Goal: Task Accomplishment & Management: Use online tool/utility

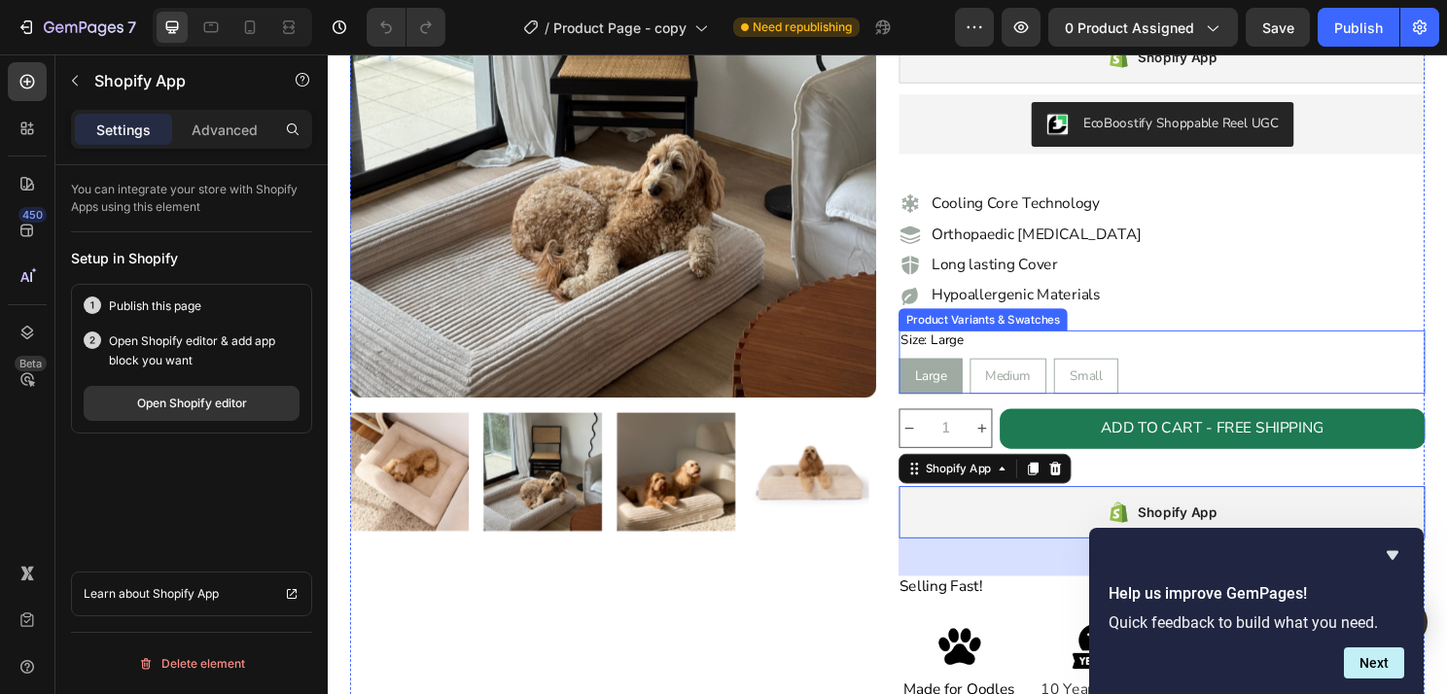
scroll to position [261, 0]
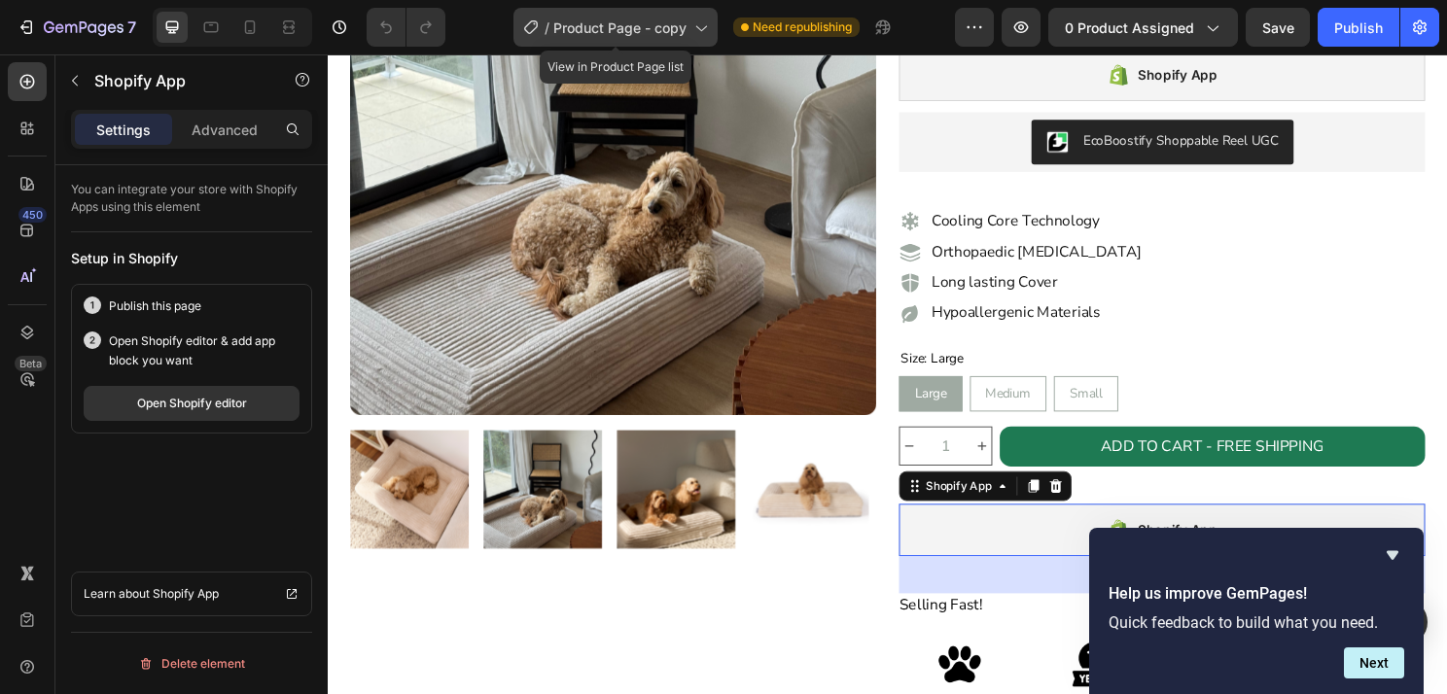
click at [680, 26] on span "Product Page - copy" at bounding box center [619, 28] width 133 height 20
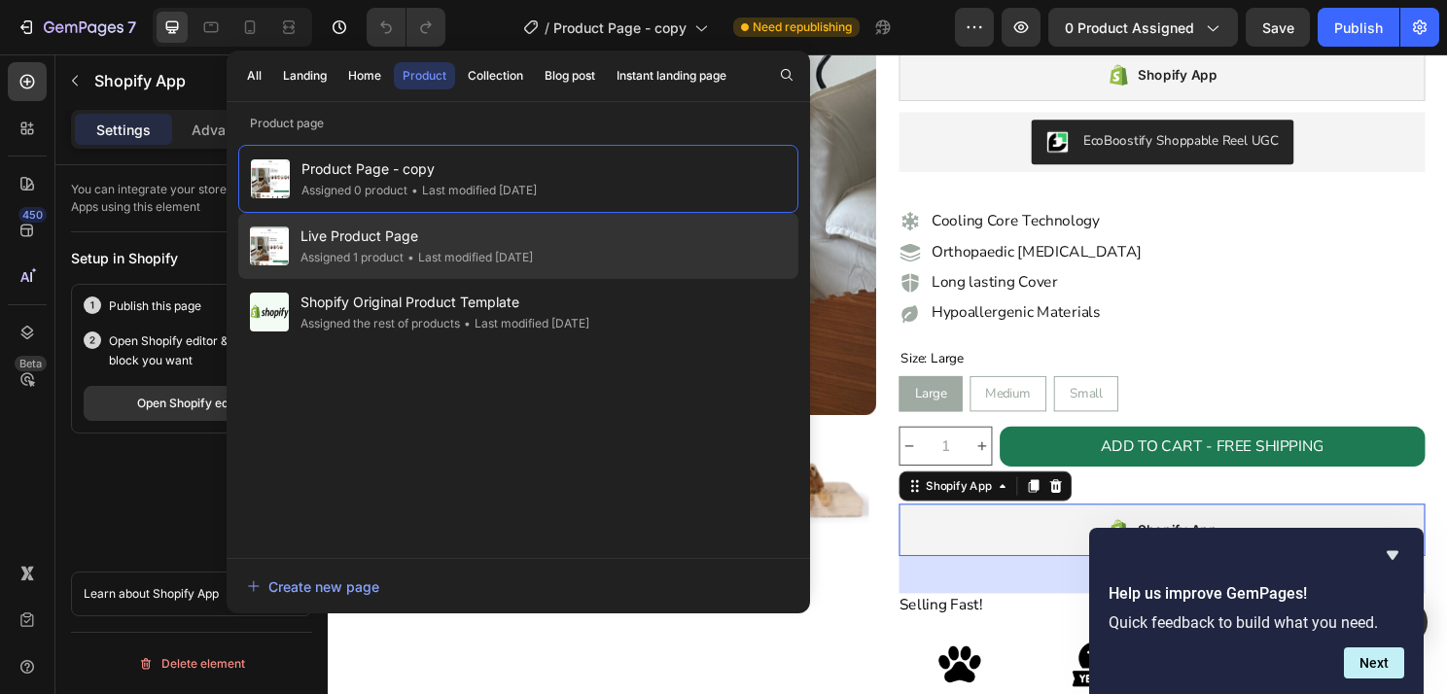
click at [514, 253] on div "• Last modified [DATE]" at bounding box center [468, 257] width 129 height 19
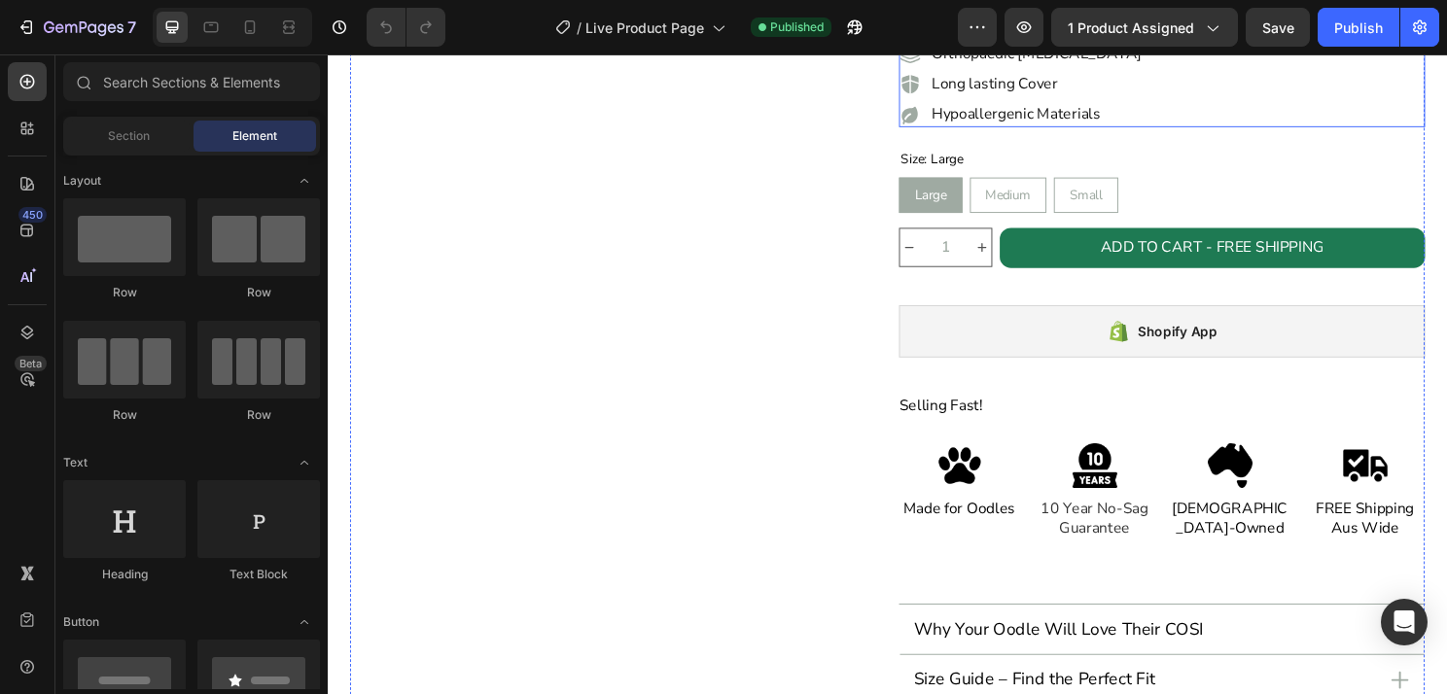
scroll to position [480, 0]
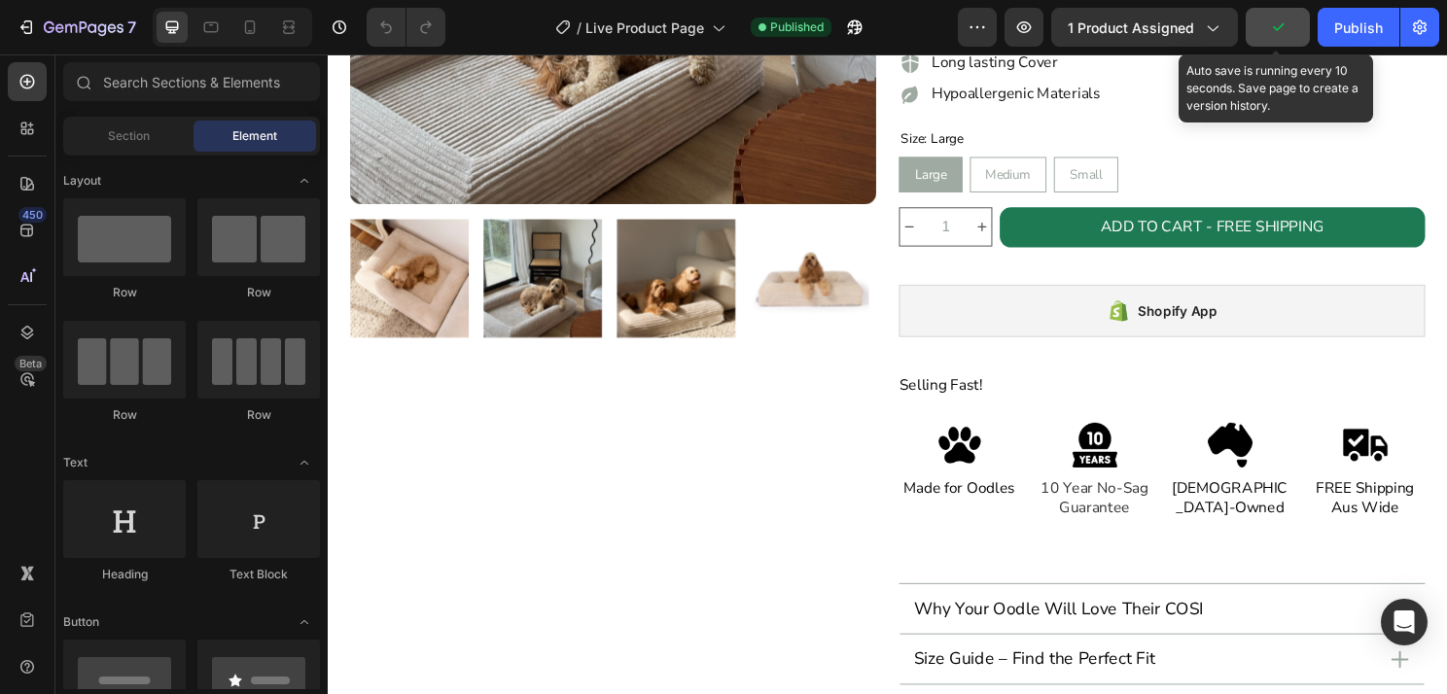
click at [1289, 37] on button "button" at bounding box center [1278, 27] width 64 height 39
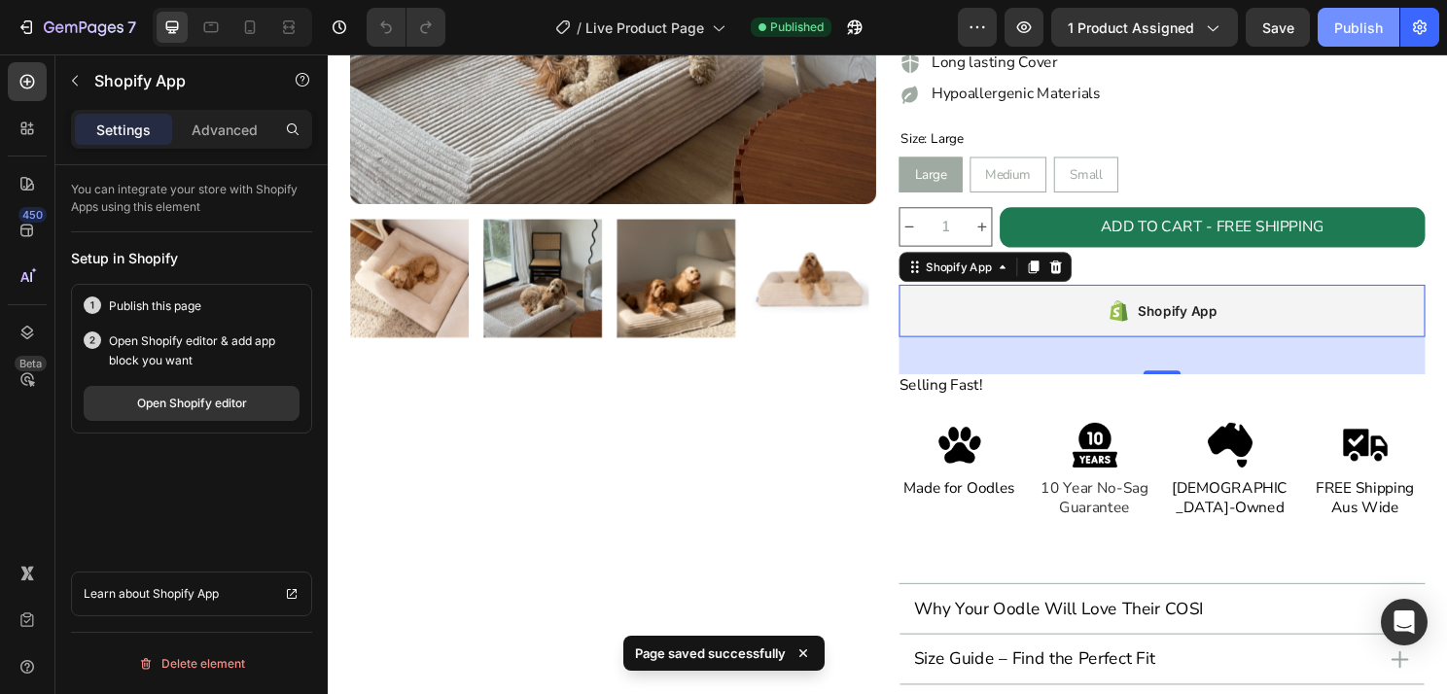
click at [1338, 24] on div "Publish" at bounding box center [1358, 28] width 49 height 20
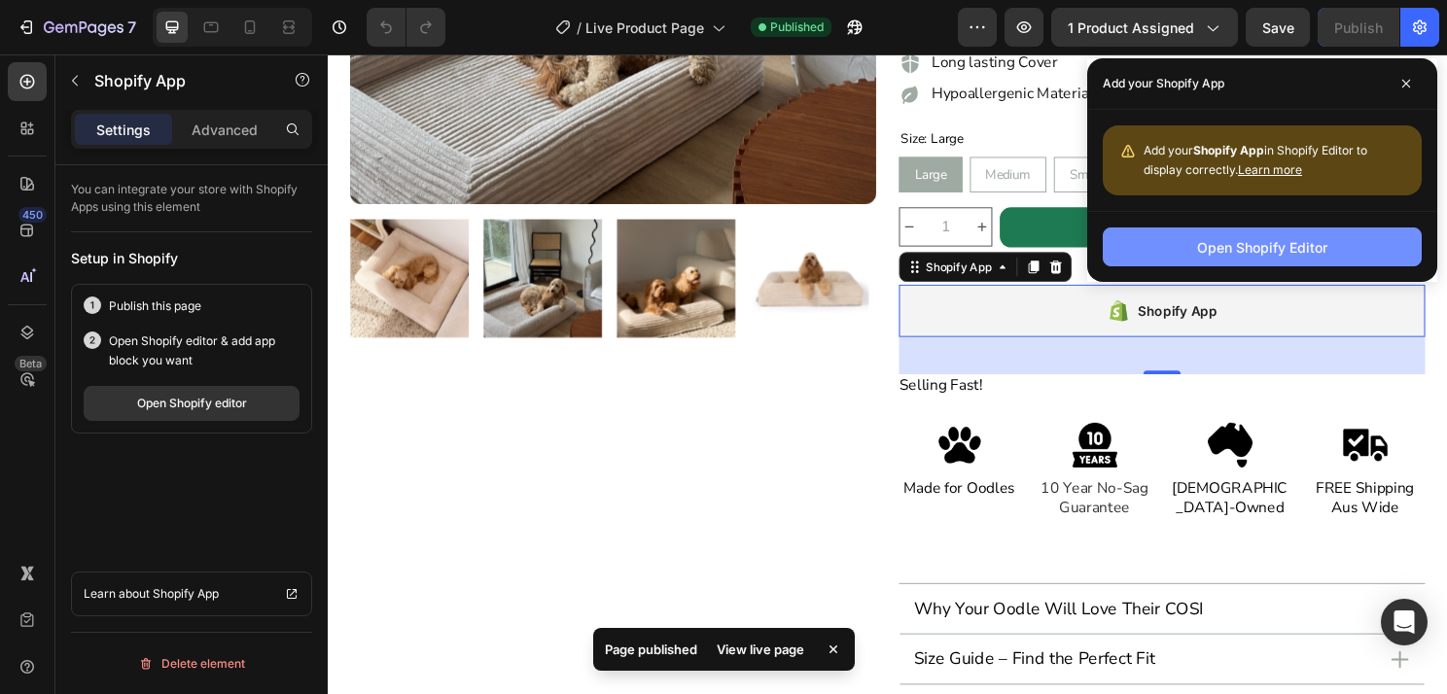
click at [1195, 248] on button "Open Shopify Editor" at bounding box center [1262, 247] width 319 height 39
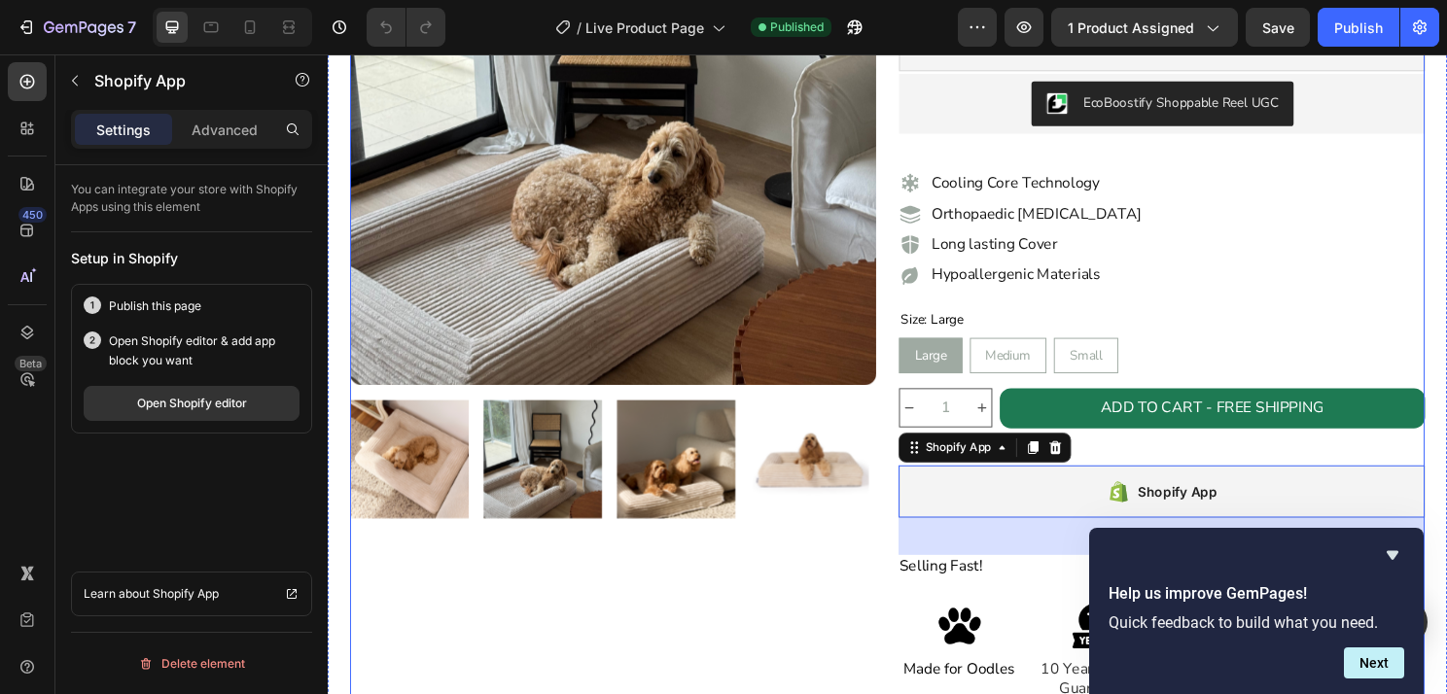
scroll to position [299, 0]
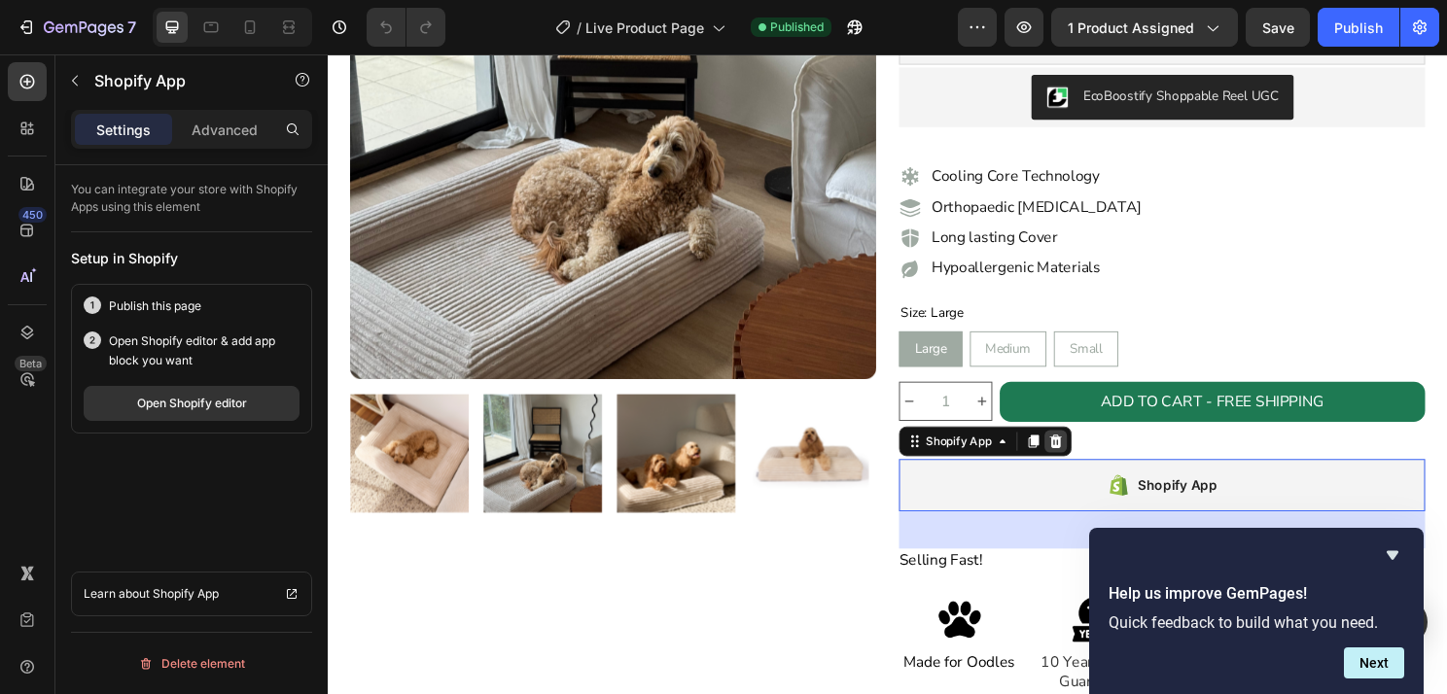
click at [1079, 455] on icon at bounding box center [1087, 458] width 16 height 16
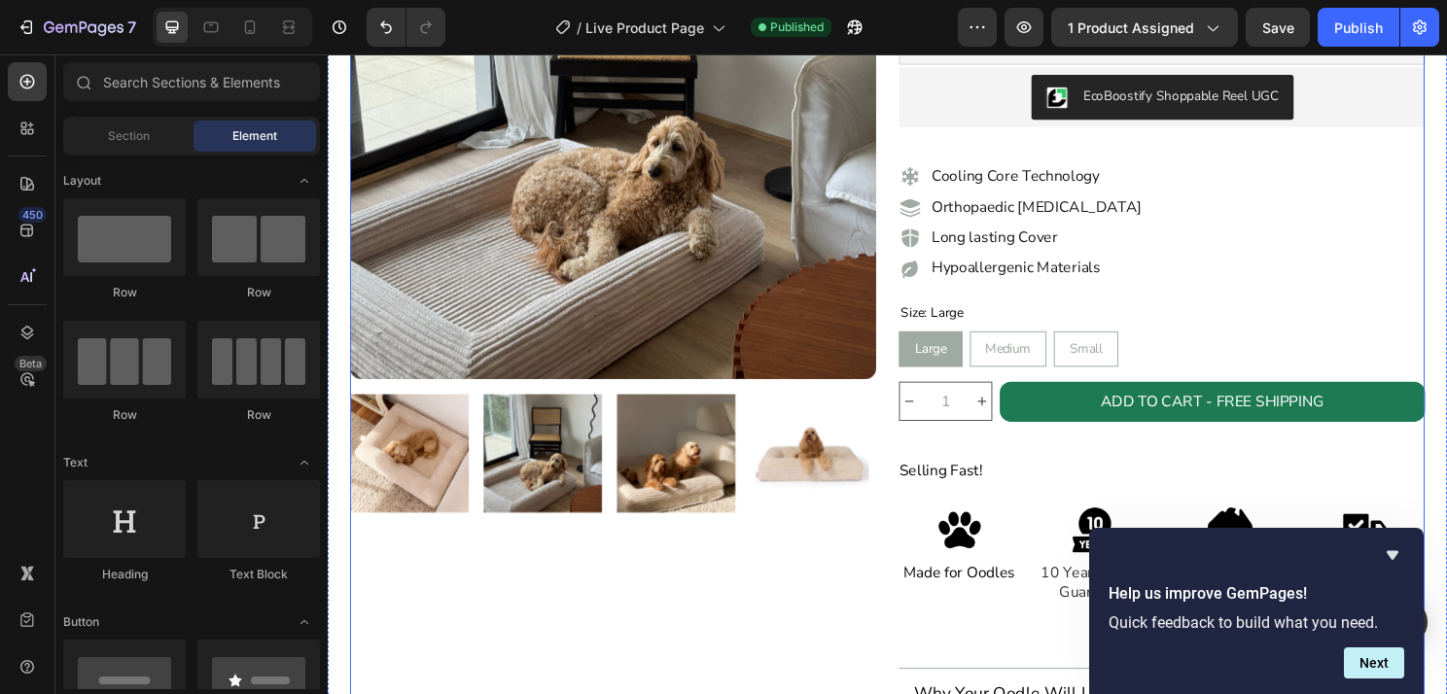
scroll to position [0, 0]
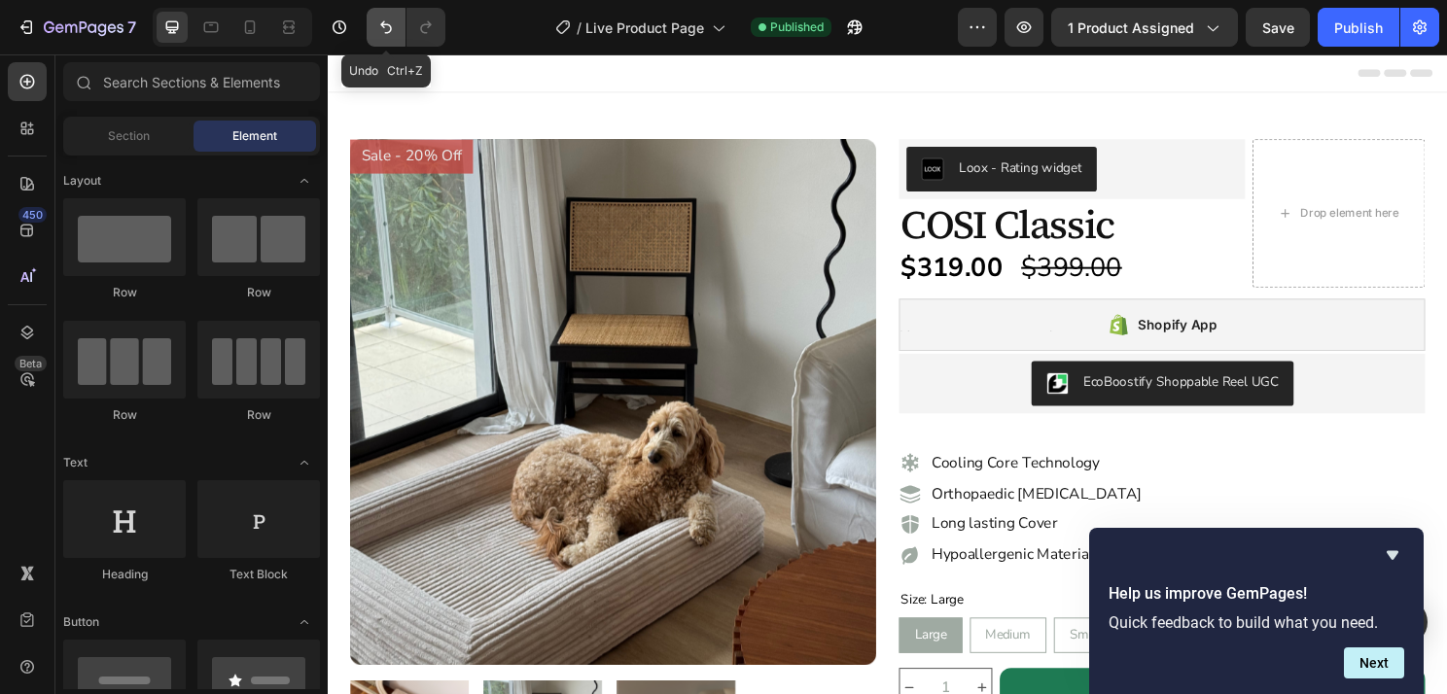
drag, startPoint x: 388, startPoint y: 28, endPoint x: 497, endPoint y: 85, distance: 122.7
click at [388, 28] on icon "Undo/Redo" at bounding box center [385, 27] width 19 height 19
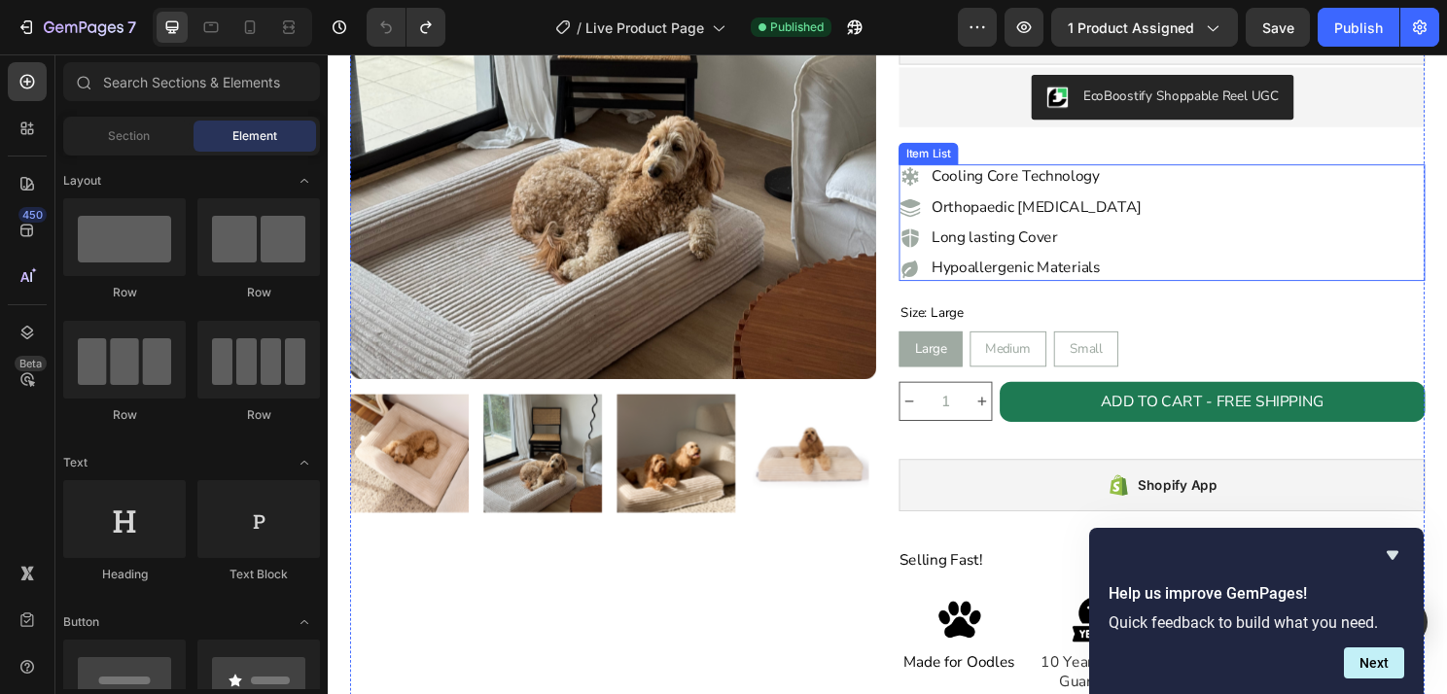
scroll to position [301, 0]
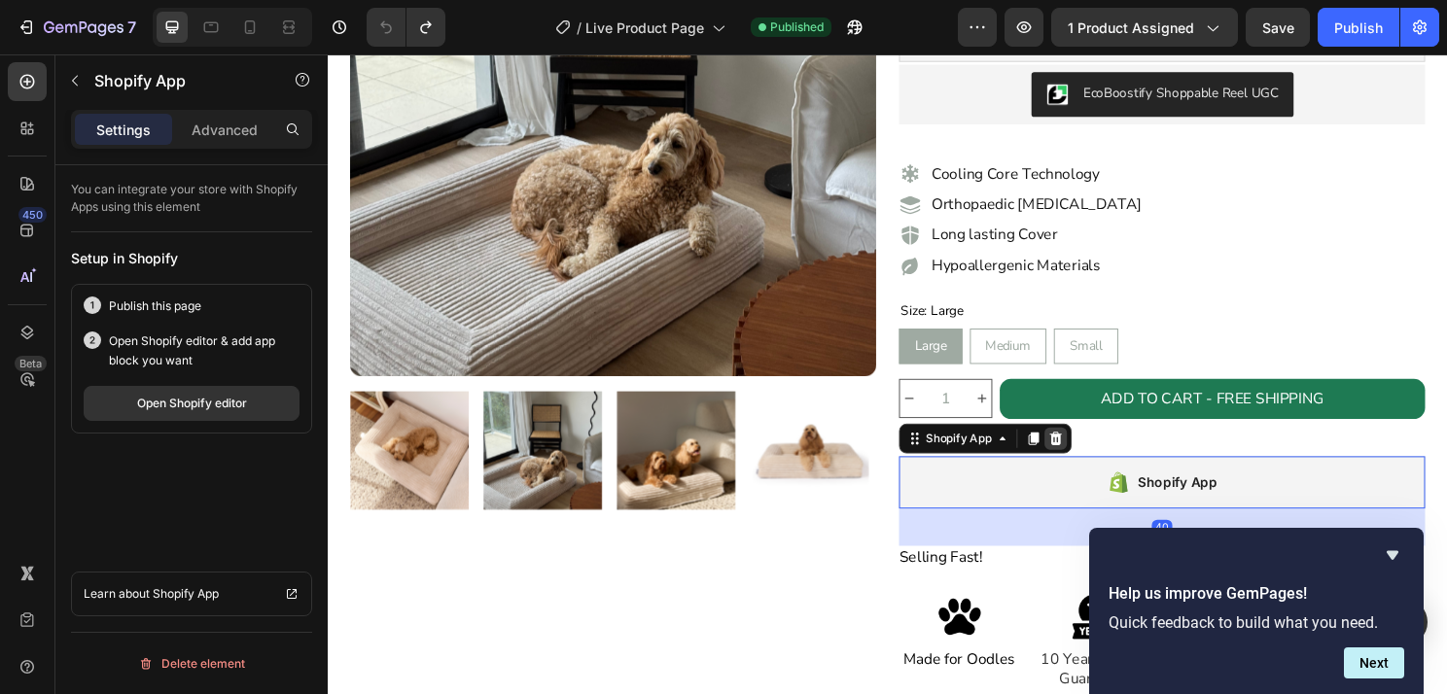
click at [1083, 453] on icon at bounding box center [1087, 455] width 13 height 14
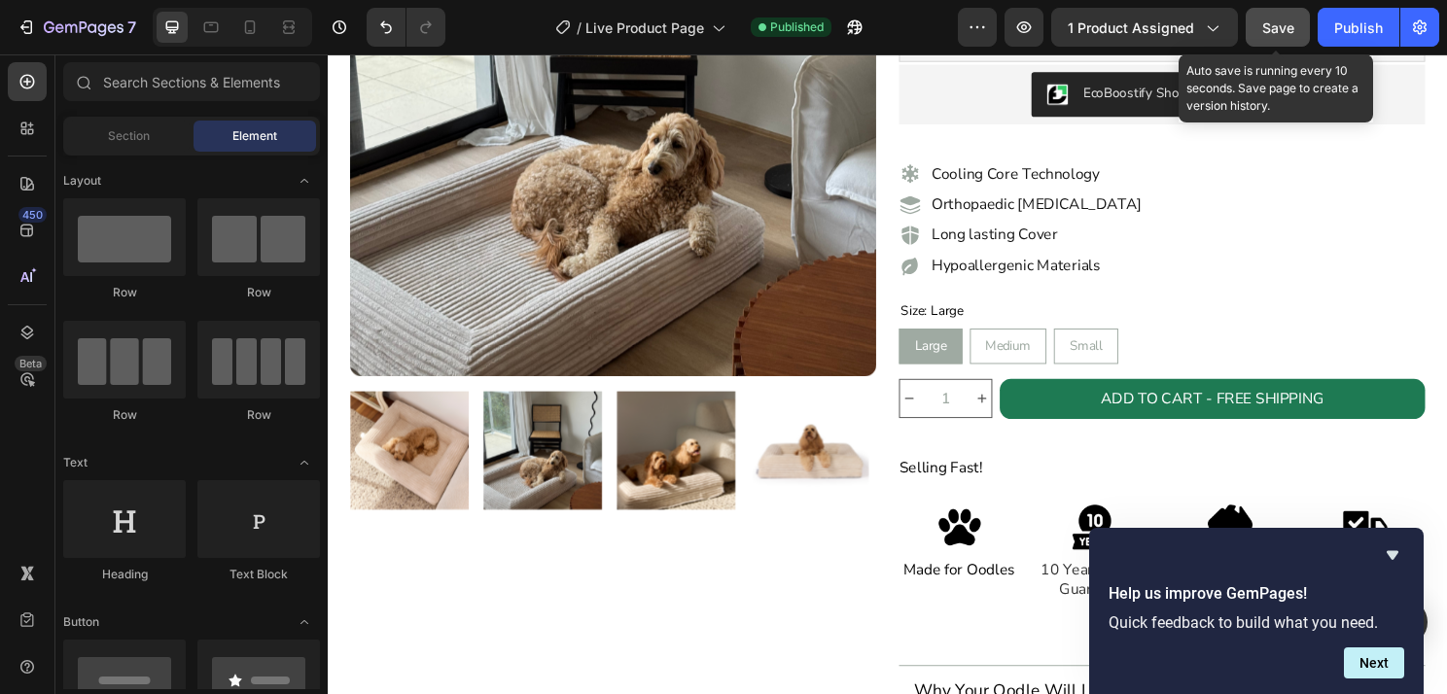
click at [1279, 41] on button "Save" at bounding box center [1278, 27] width 64 height 39
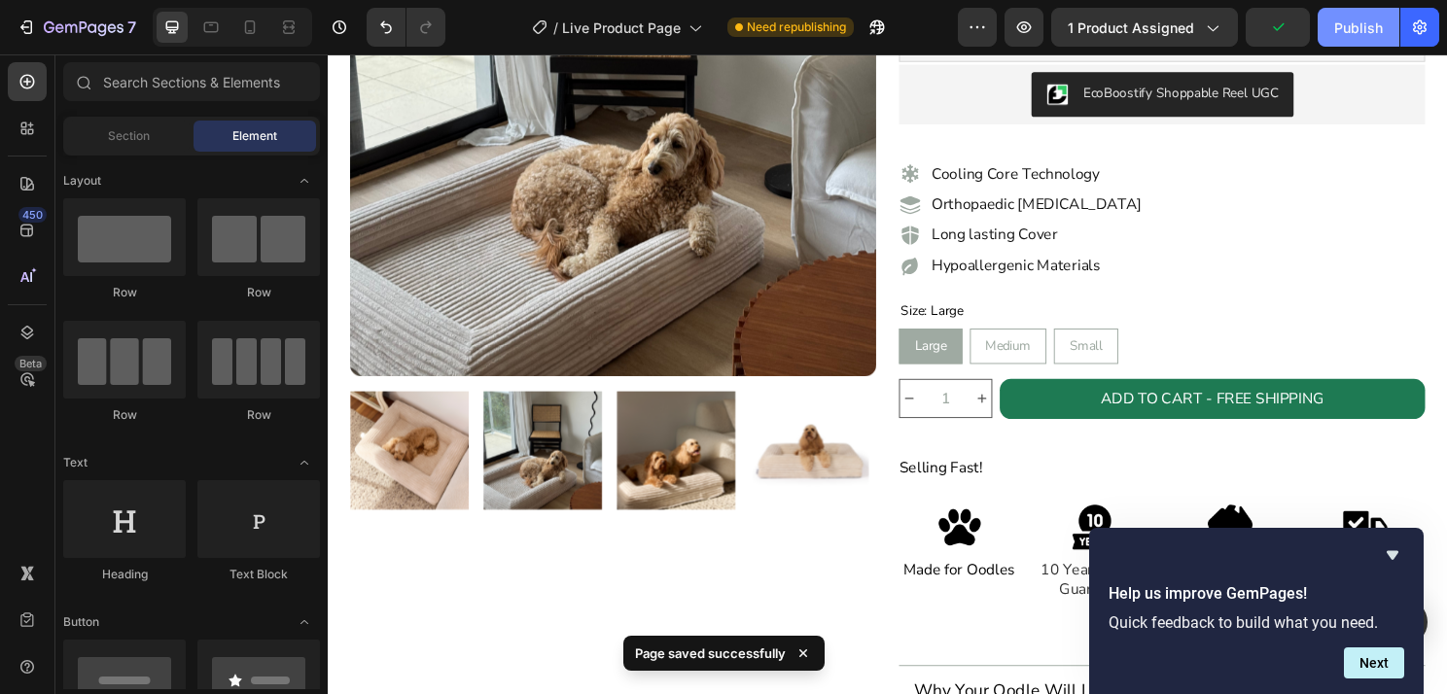
click at [1353, 30] on div "Publish" at bounding box center [1358, 28] width 49 height 20
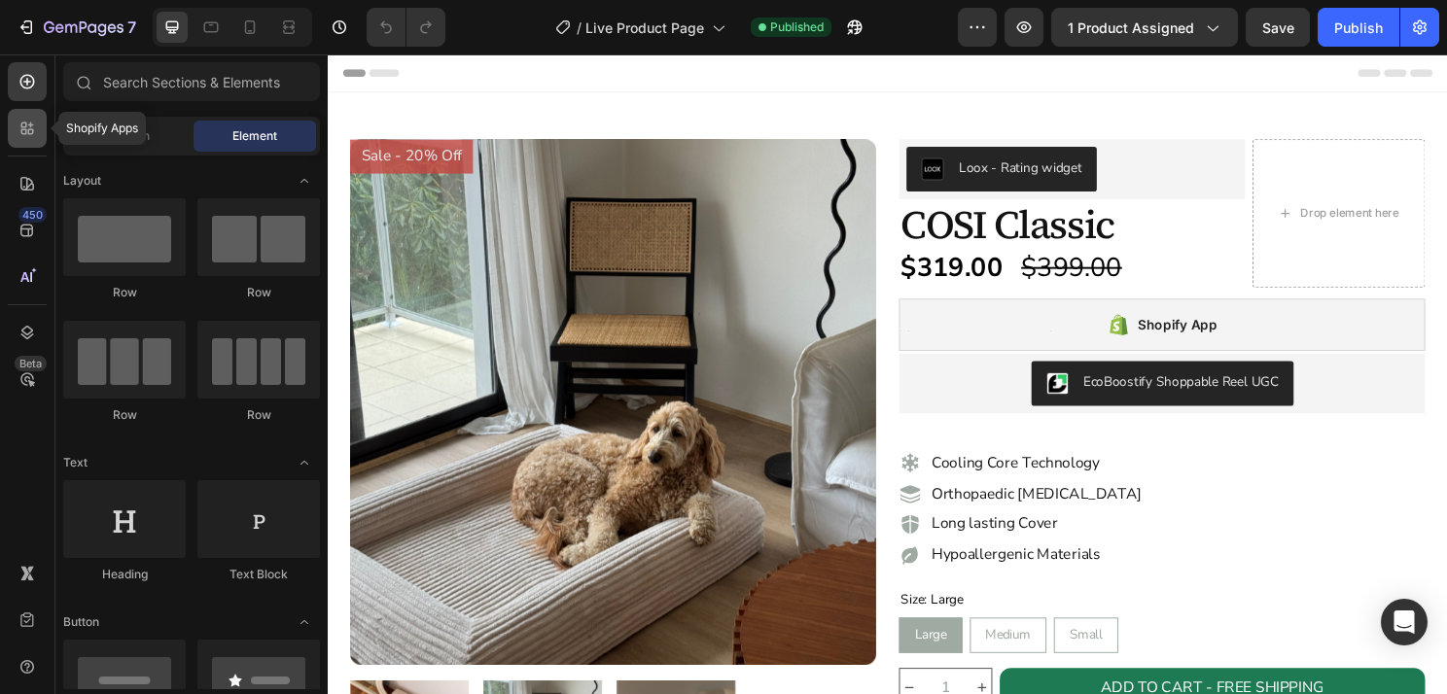
click at [26, 144] on div at bounding box center [27, 128] width 39 height 39
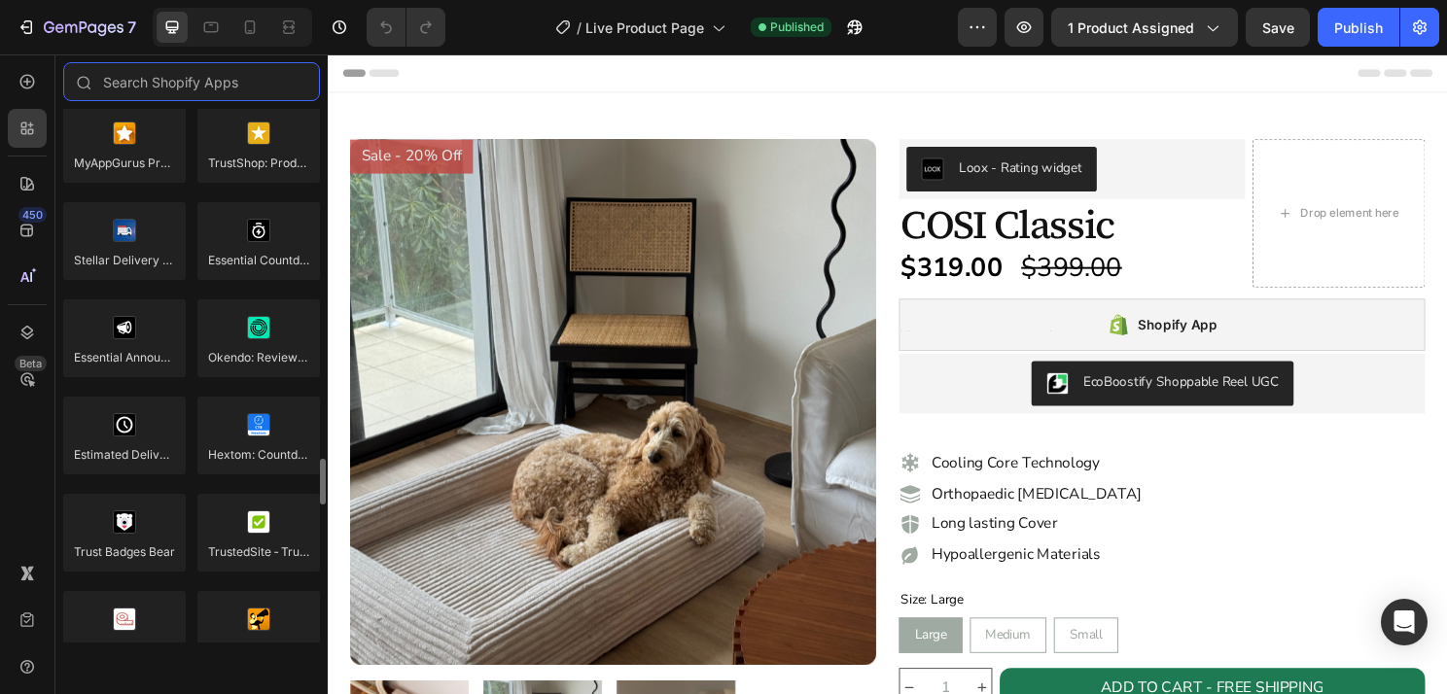
scroll to position [5614, 0]
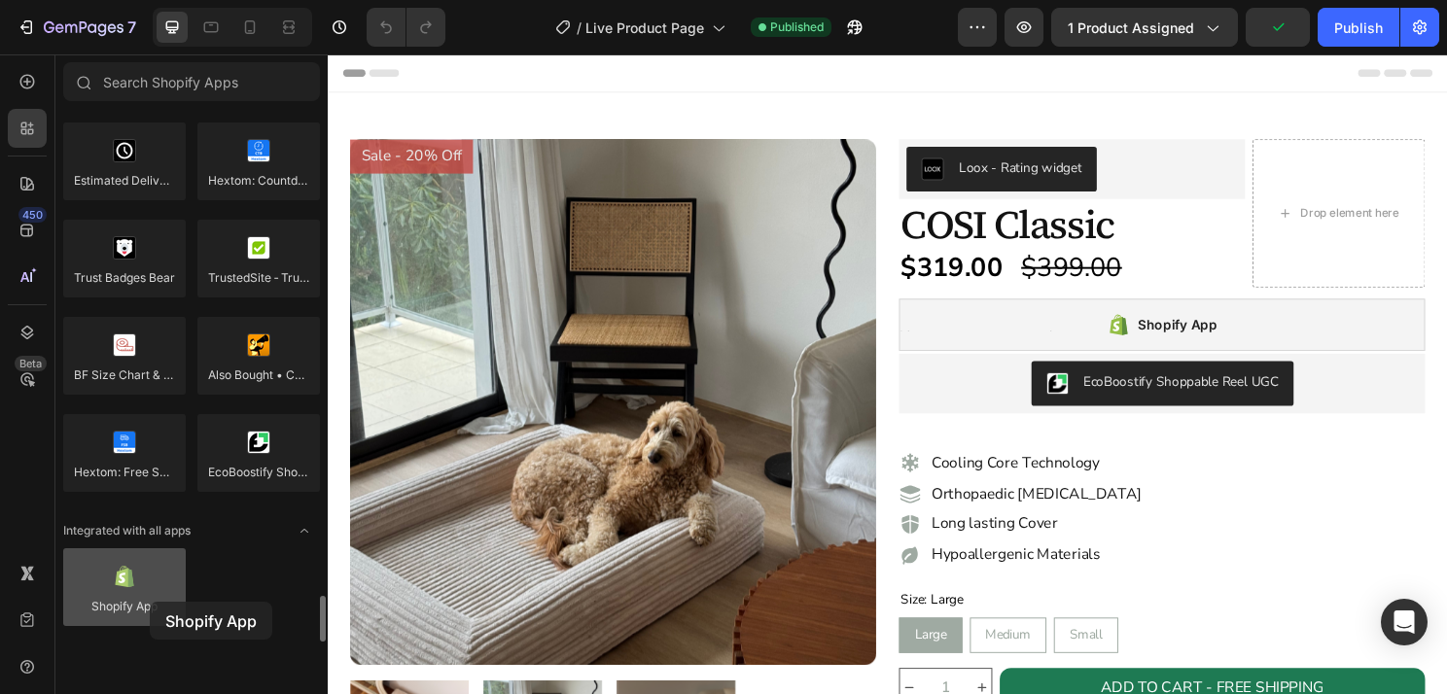
click at [150, 602] on div at bounding box center [124, 588] width 123 height 78
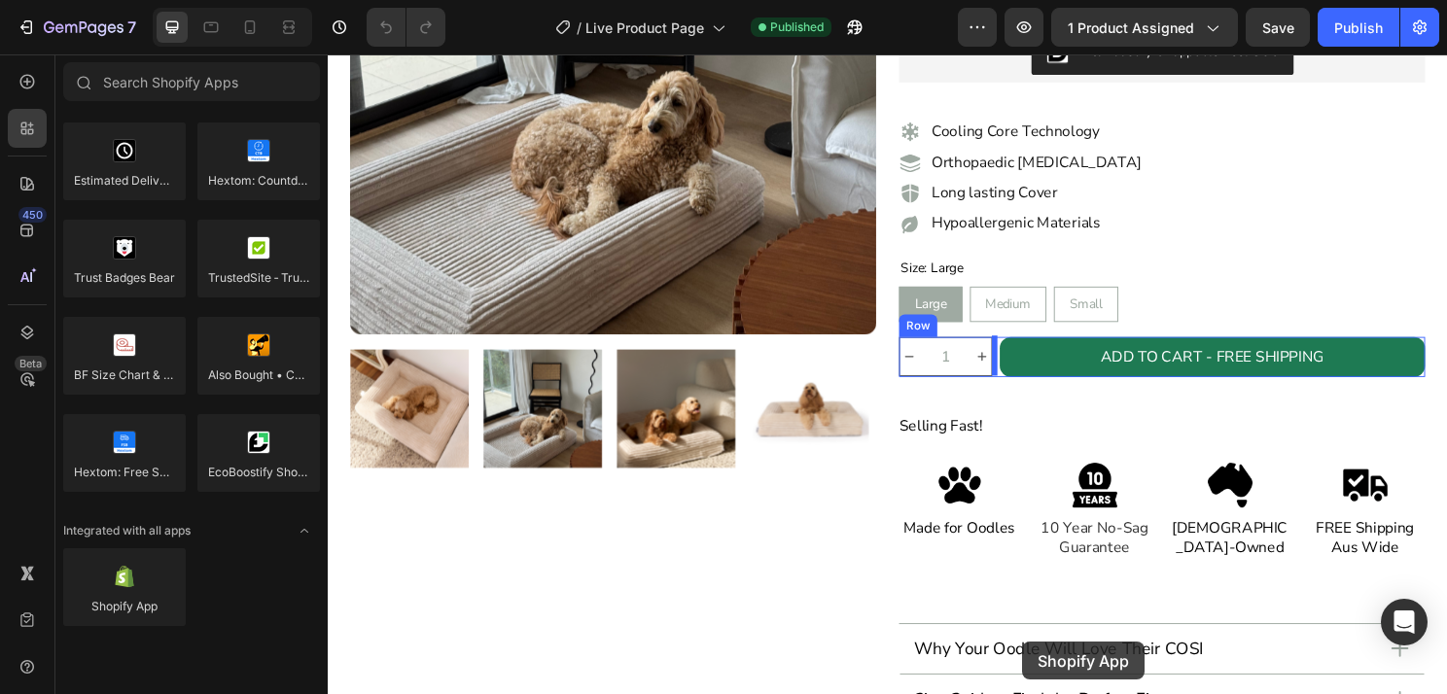
scroll to position [457, 0]
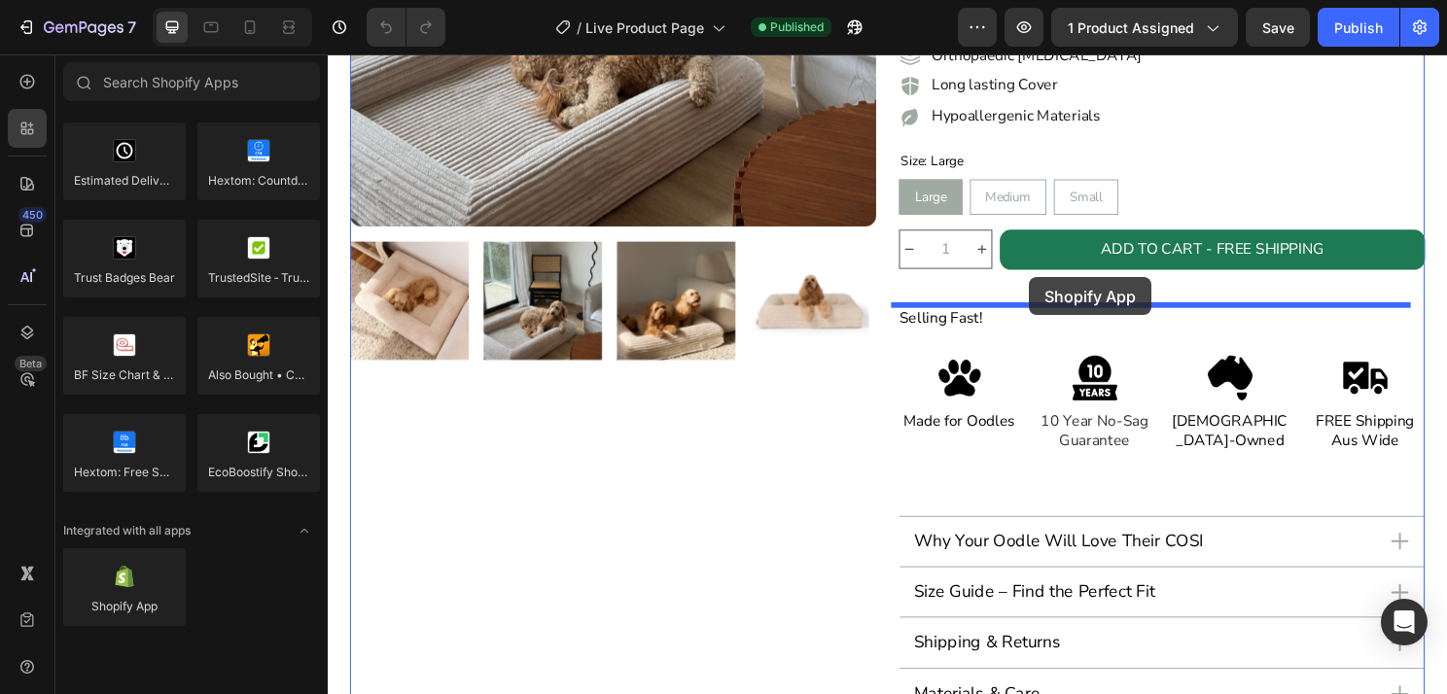
drag, startPoint x: 451, startPoint y: 650, endPoint x: 1059, endPoint y: 287, distance: 707.9
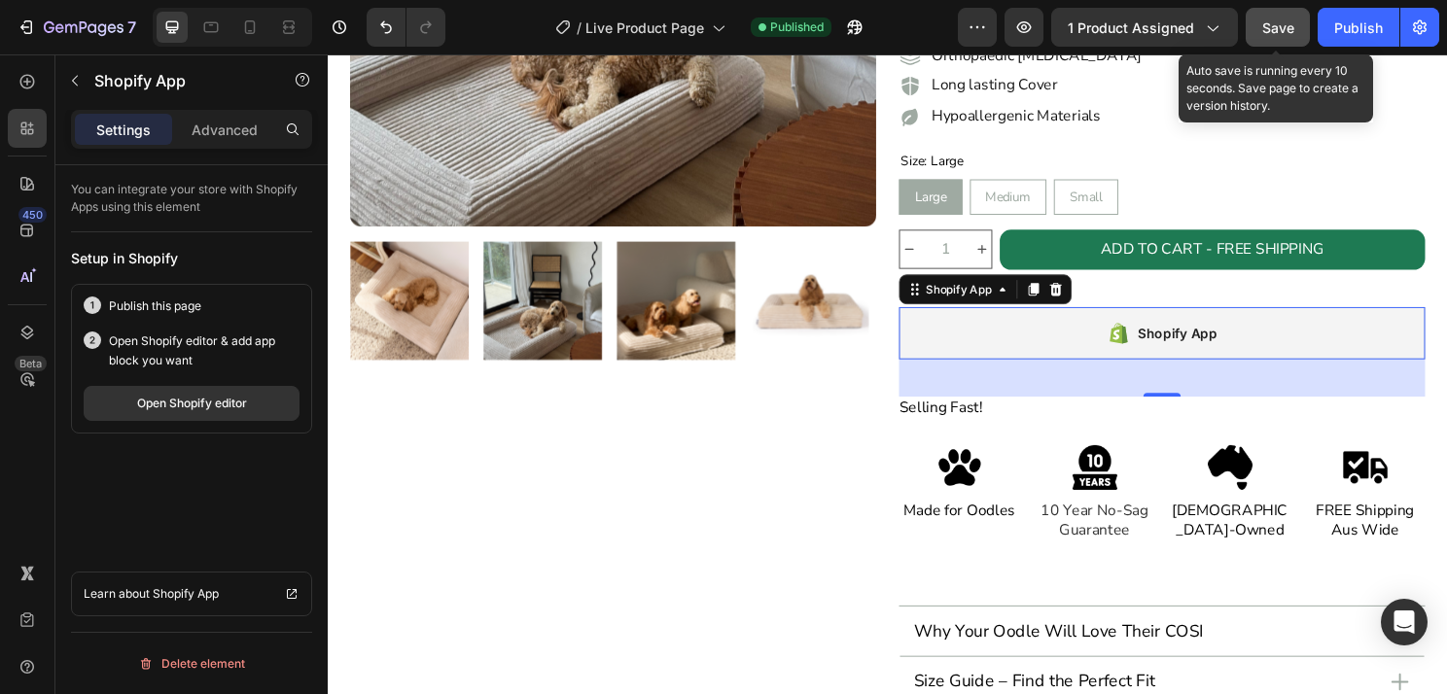
click at [1276, 15] on button "Save" at bounding box center [1278, 27] width 64 height 39
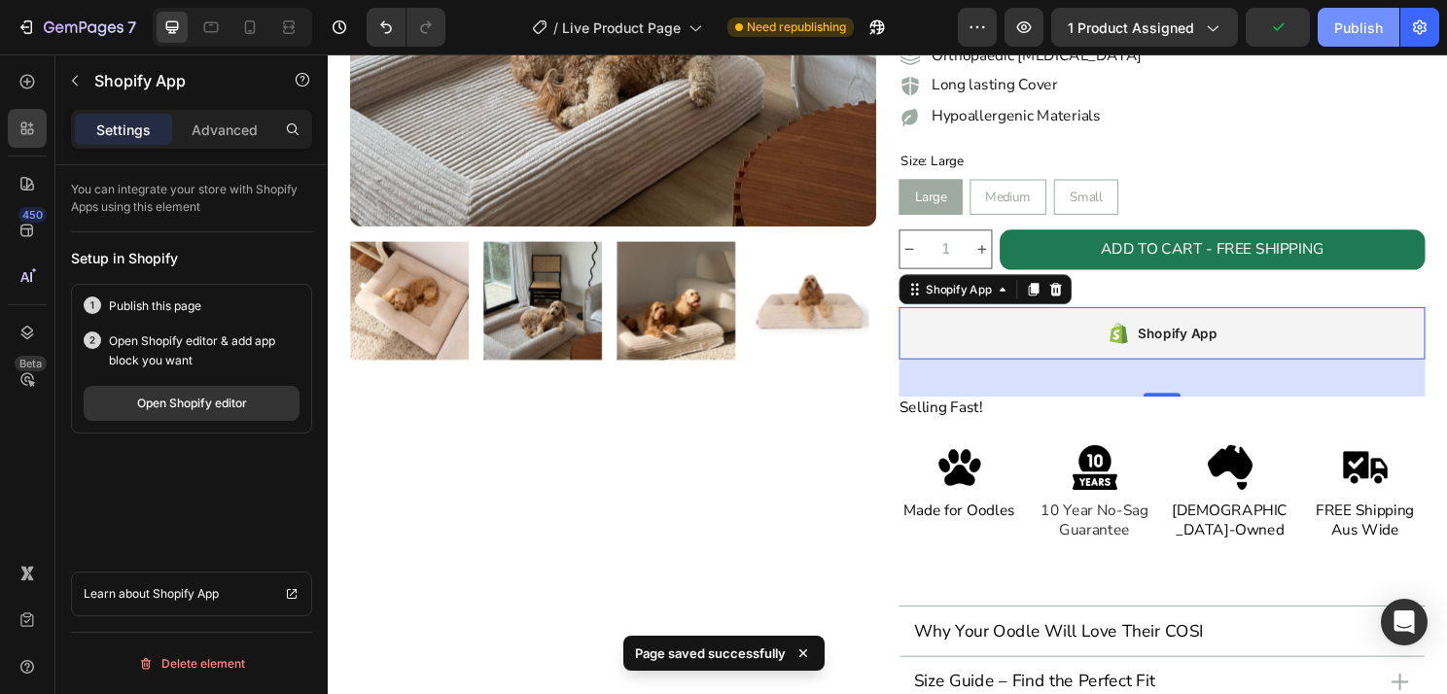
click at [1372, 25] on div "Publish" at bounding box center [1358, 28] width 49 height 20
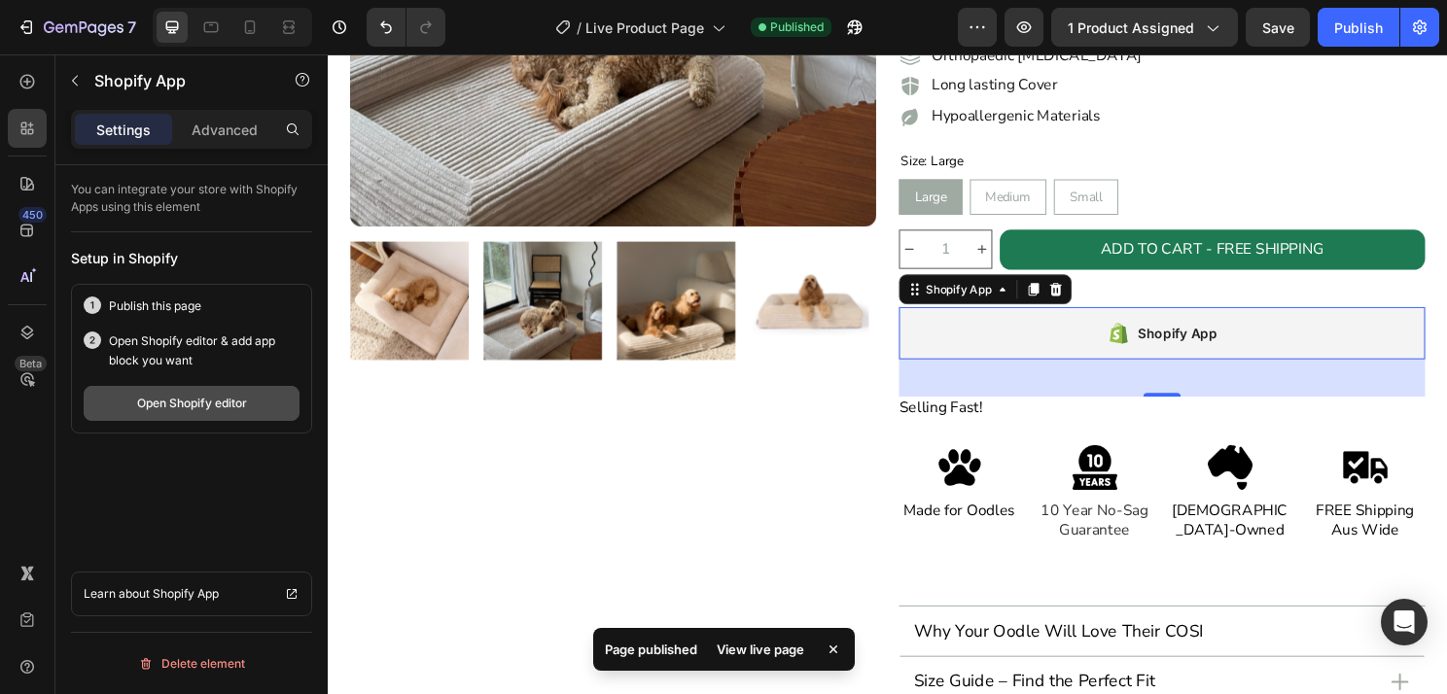
click at [169, 412] on button "Open Shopify editor" at bounding box center [192, 403] width 216 height 35
